Goal: Task Accomplishment & Management: Use online tool/utility

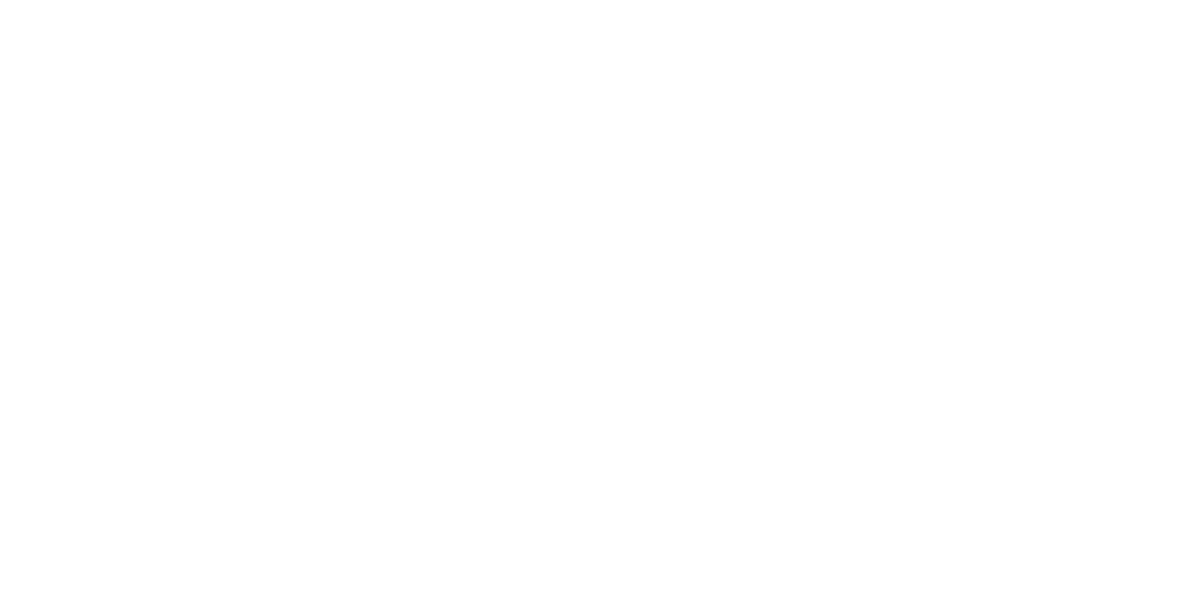
click at [429, 0] on body at bounding box center [593, 0] width 1186 height 0
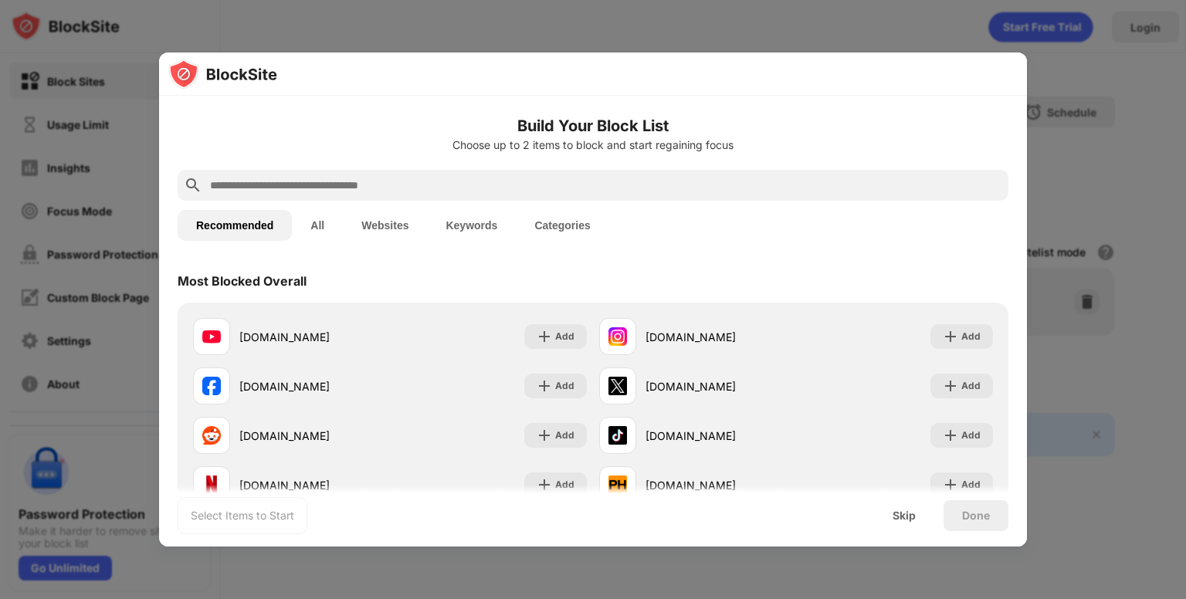
click at [429, 431] on div "reddit.com Add" at bounding box center [390, 435] width 406 height 49
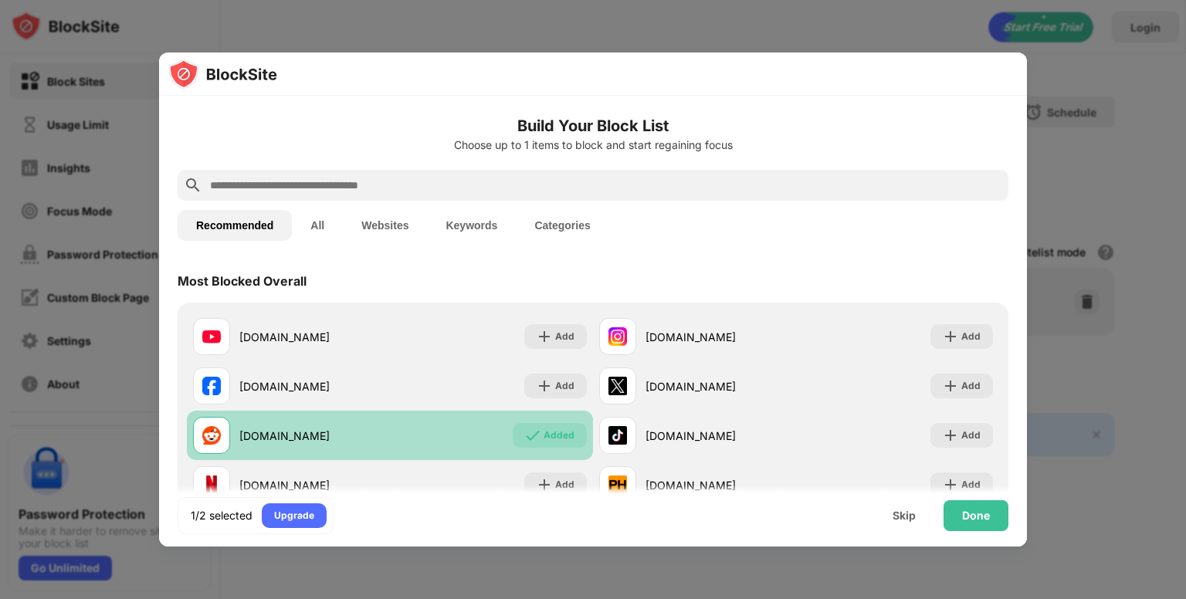
click at [525, 439] on img at bounding box center [532, 435] width 15 height 15
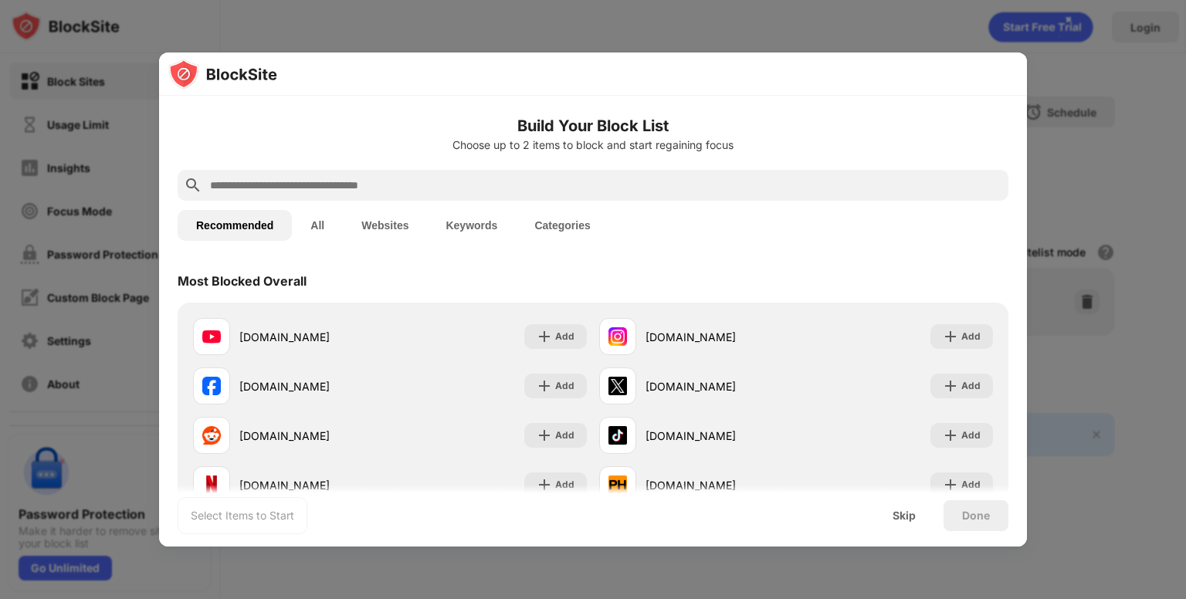
click at [567, 225] on button "Categories" at bounding box center [562, 225] width 93 height 31
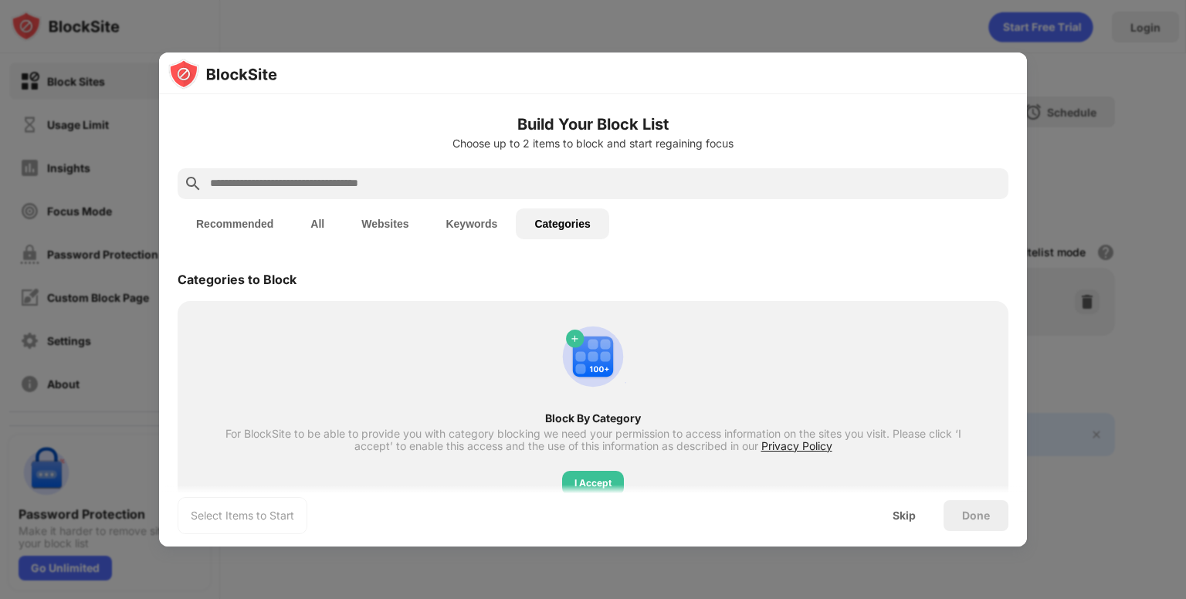
scroll to position [46, 0]
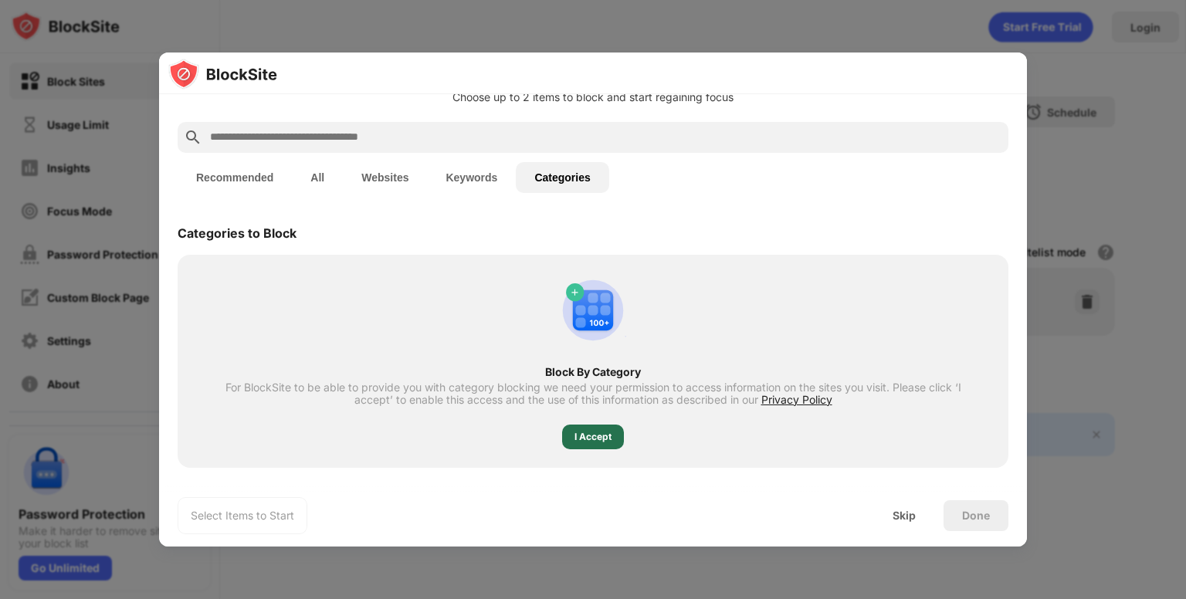
click at [590, 440] on div "I Accept" at bounding box center [592, 436] width 37 height 15
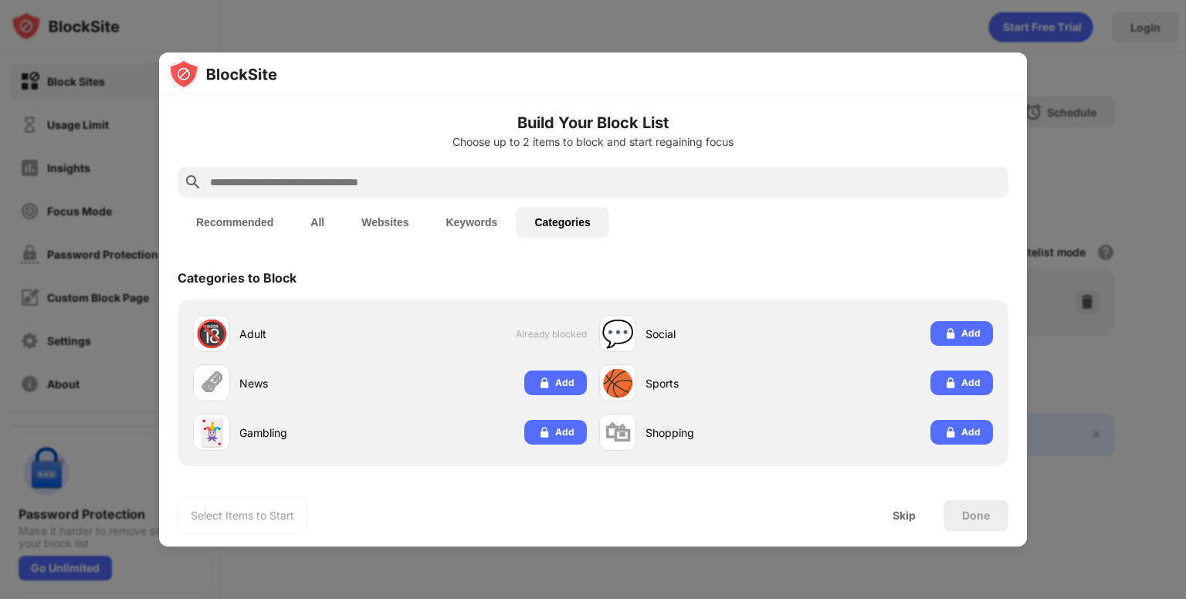
scroll to position [0, 0]
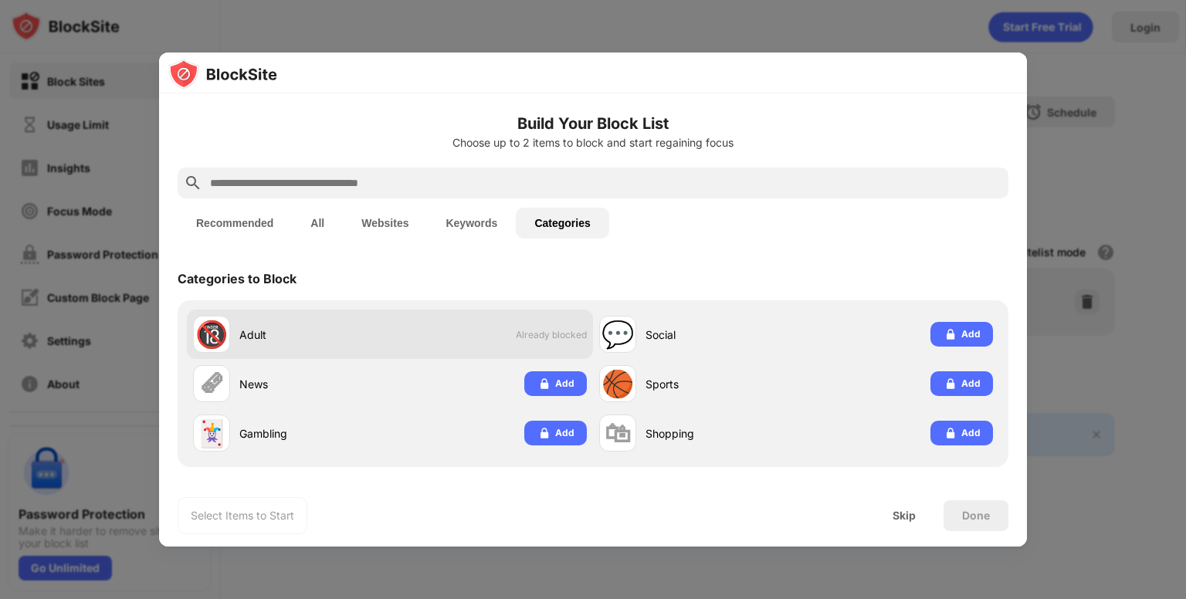
click at [392, 334] on div "🔞 Adult Already blocked" at bounding box center [390, 334] width 406 height 49
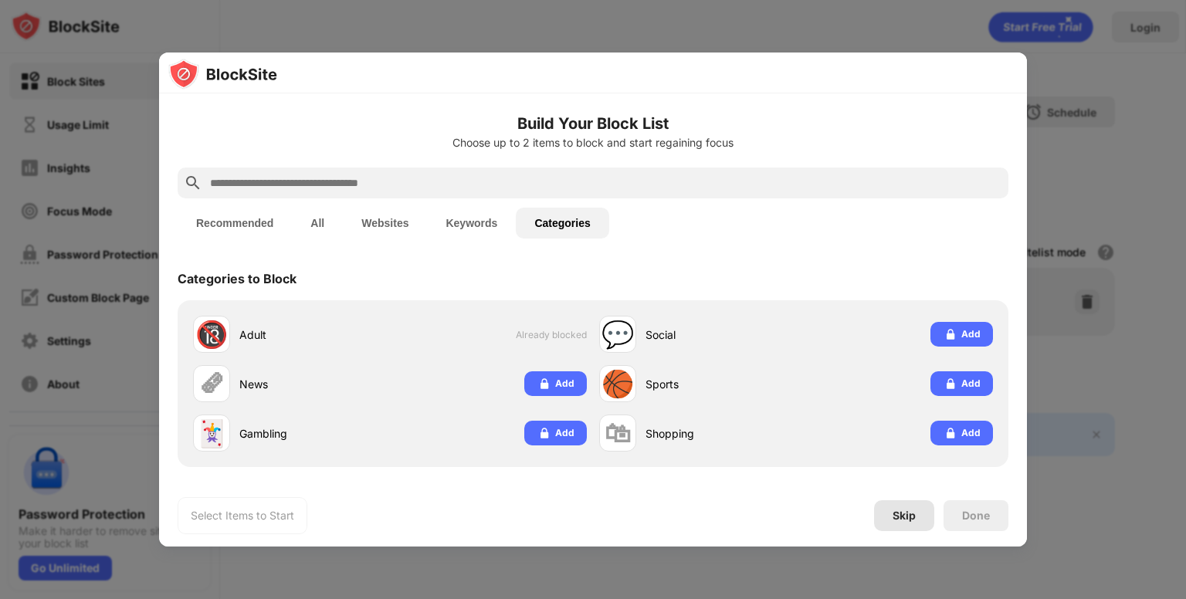
click at [893, 510] on div "Skip" at bounding box center [903, 515] width 23 height 12
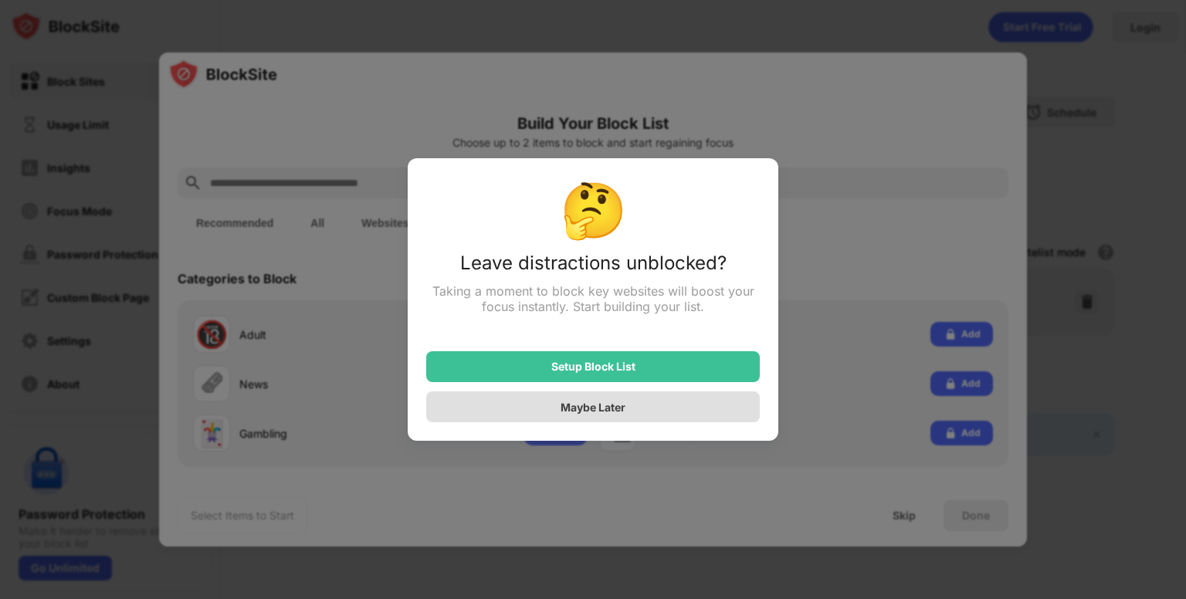
click at [630, 404] on div "Maybe Later" at bounding box center [592, 406] width 333 height 31
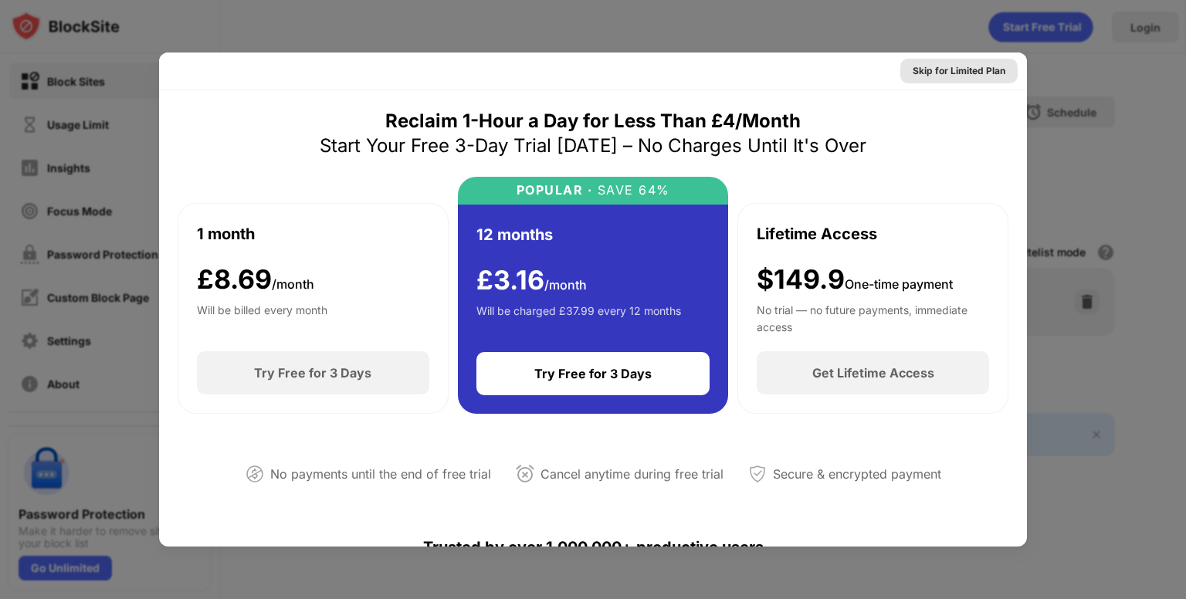
click at [969, 75] on div "Skip for Limited Plan" at bounding box center [958, 70] width 93 height 15
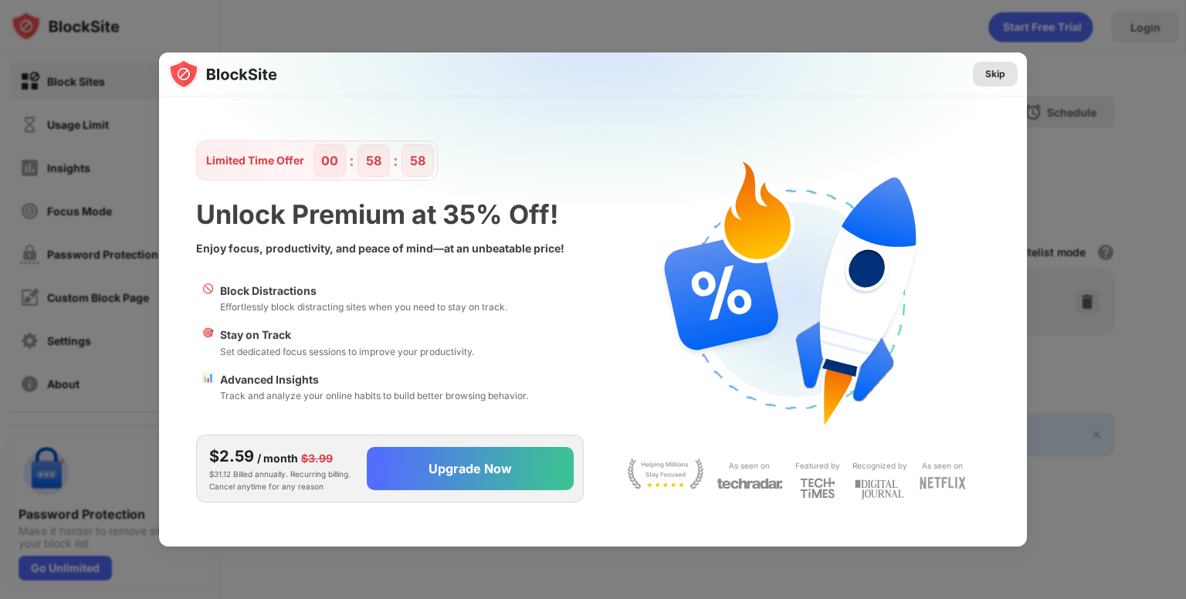
click at [994, 67] on div "Skip" at bounding box center [995, 73] width 20 height 15
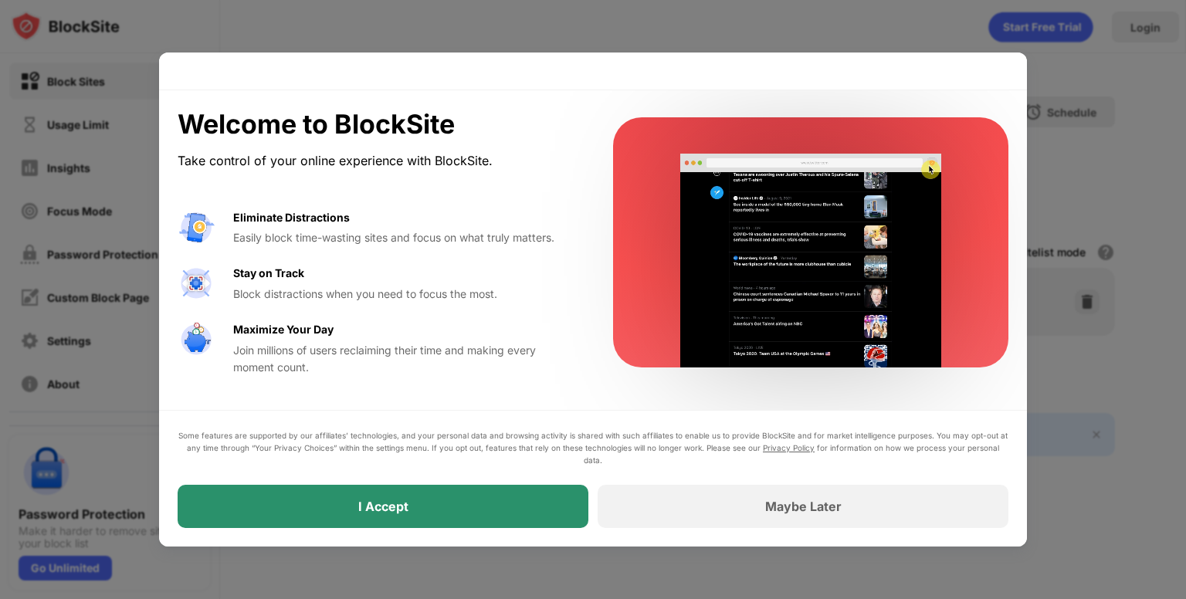
click at [488, 513] on div "I Accept" at bounding box center [383, 506] width 411 height 43
